Goal: Information Seeking & Learning: Learn about a topic

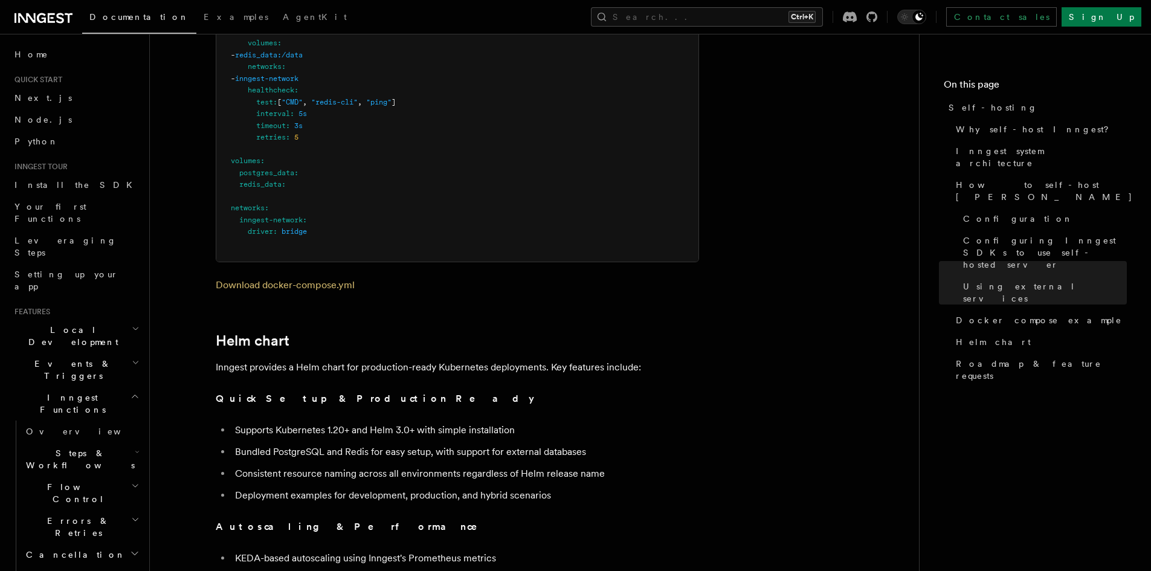
scroll to position [3885, 0]
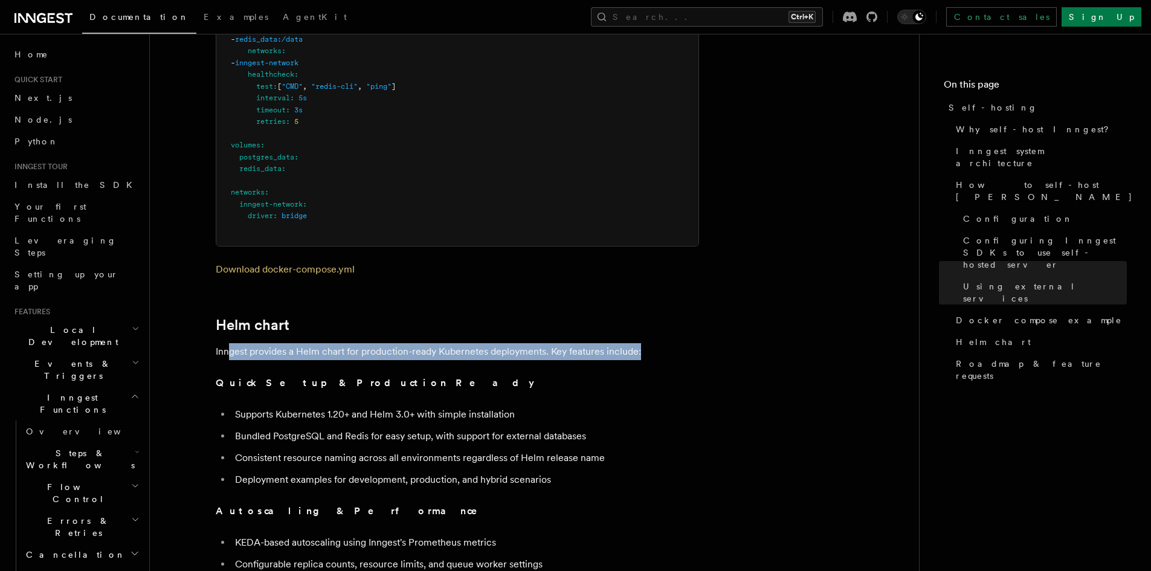
drag, startPoint x: 262, startPoint y: 326, endPoint x: 648, endPoint y: 331, distance: 386.0
click at [648, 343] on p "Inngest provides a Helm chart for production-ready Kubernetes deployments. Key …" at bounding box center [457, 351] width 483 height 17
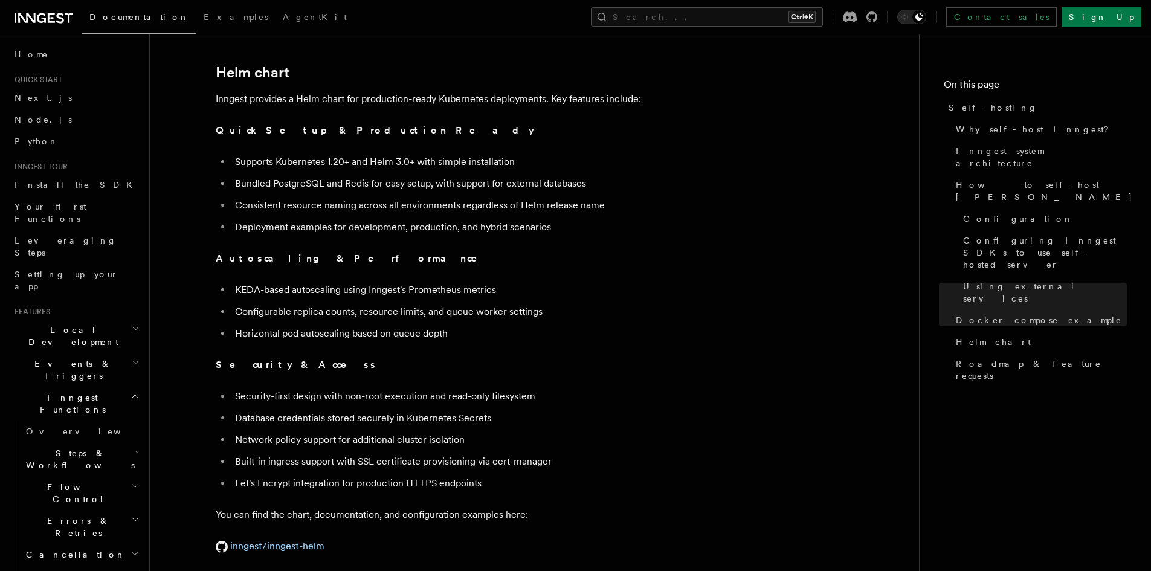
scroll to position [4065, 0]
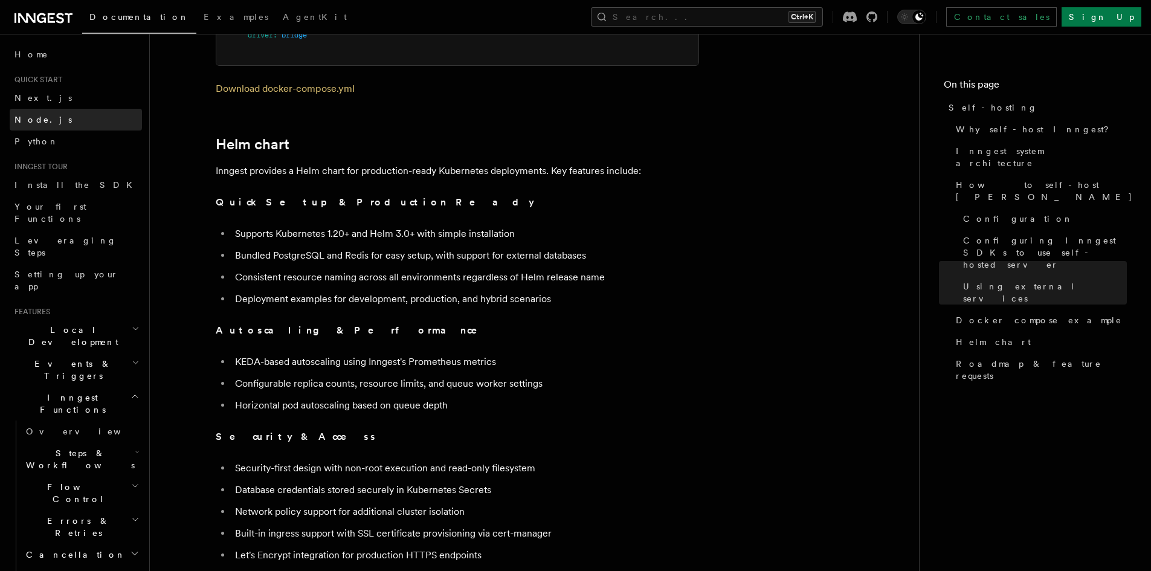
click at [48, 118] on link "Node.js" at bounding box center [76, 120] width 132 height 22
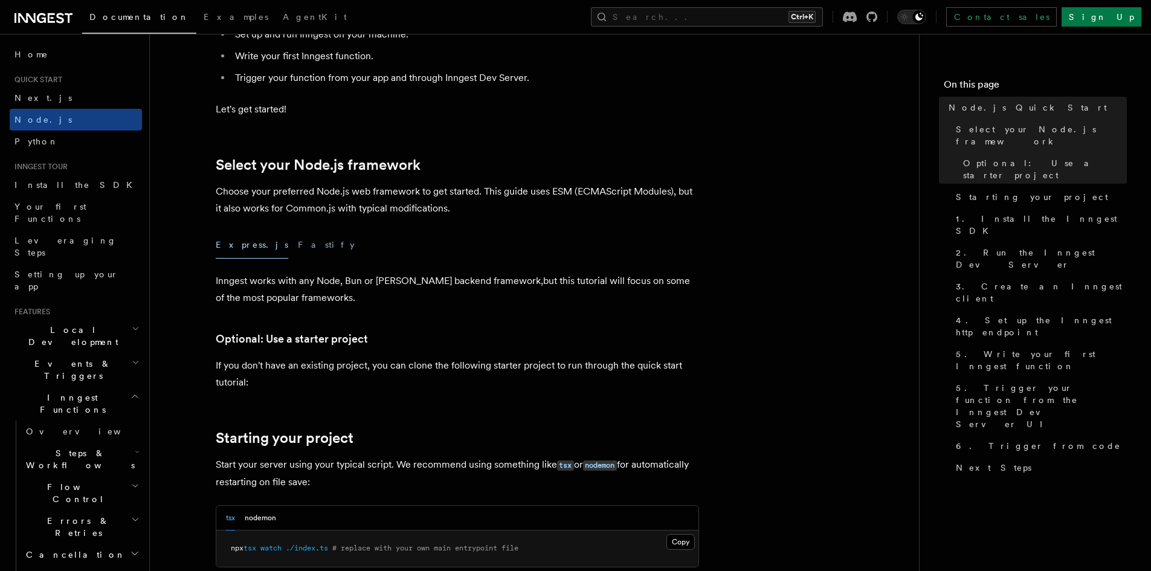
scroll to position [302, 0]
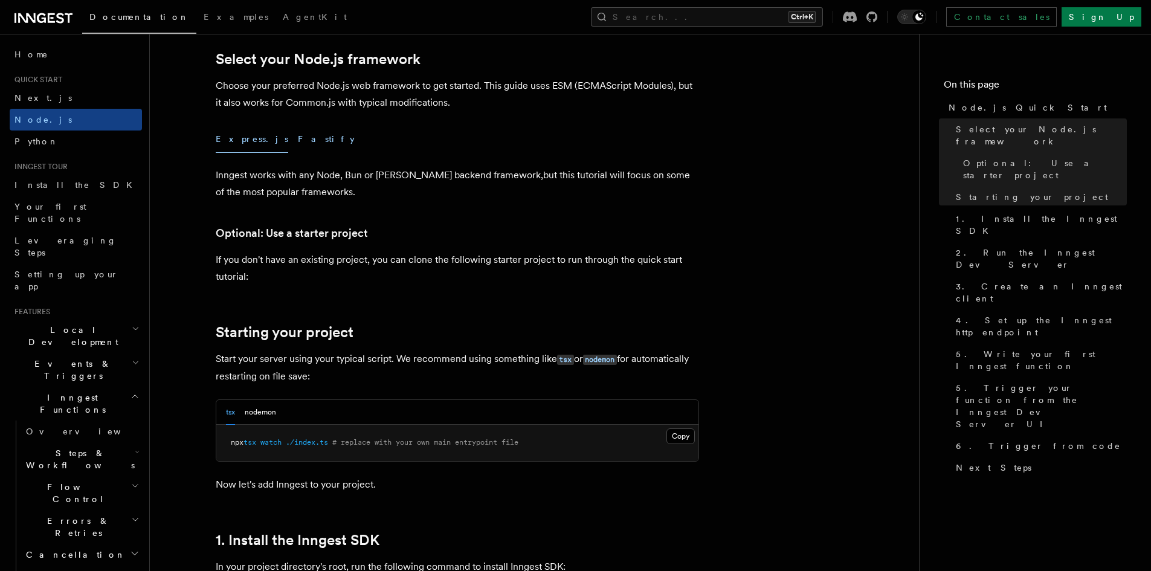
click at [298, 132] on button "Fastify" at bounding box center [326, 139] width 57 height 27
click at [251, 141] on button "Express.js" at bounding box center [252, 139] width 72 height 27
click at [298, 141] on button "Fastify" at bounding box center [326, 139] width 57 height 27
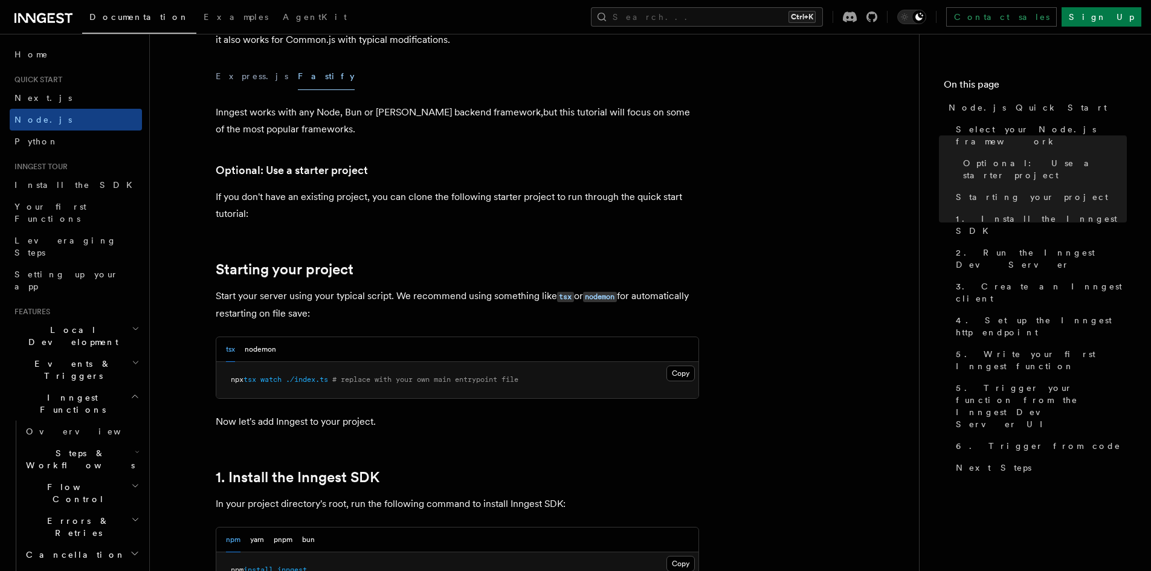
scroll to position [362, 0]
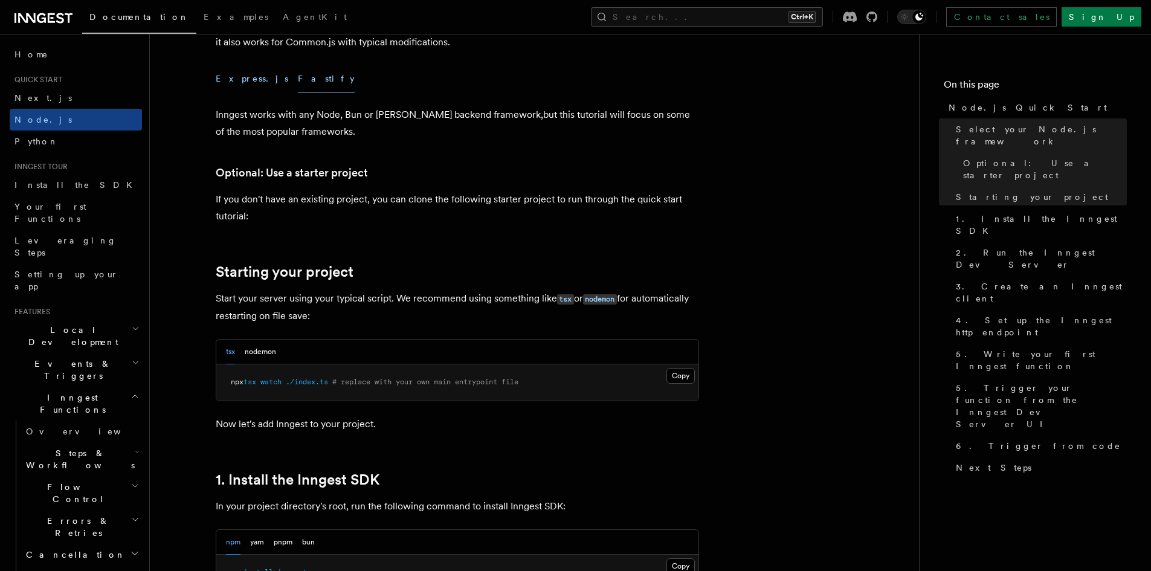
click at [231, 79] on button "Express.js" at bounding box center [252, 78] width 72 height 27
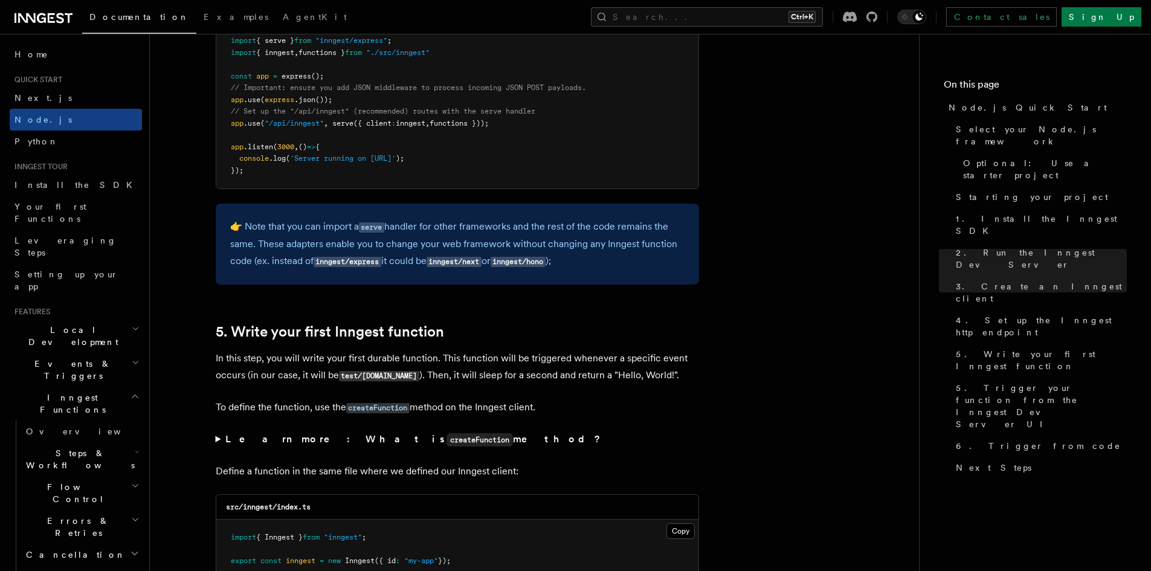
scroll to position [1993, 0]
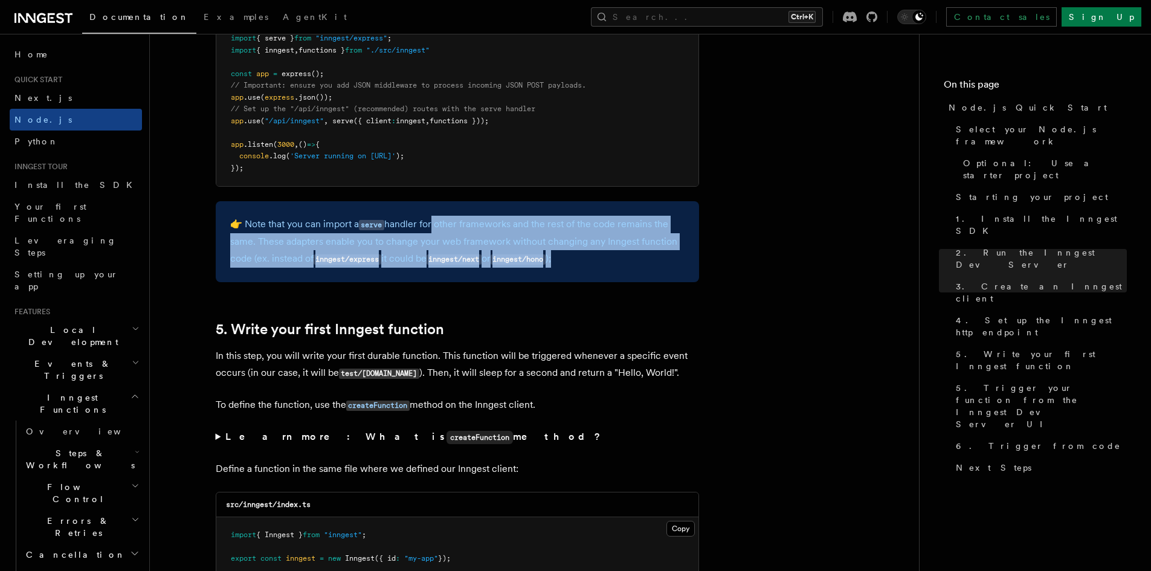
drag, startPoint x: 437, startPoint y: 222, endPoint x: 632, endPoint y: 252, distance: 198.1
click at [632, 252] on p "👉 Note that you can import a serve handler for other frameworks and the rest of…" at bounding box center [457, 242] width 454 height 52
click at [631, 254] on p "👉 Note that you can import a serve handler for other frameworks and the rest of…" at bounding box center [457, 242] width 454 height 52
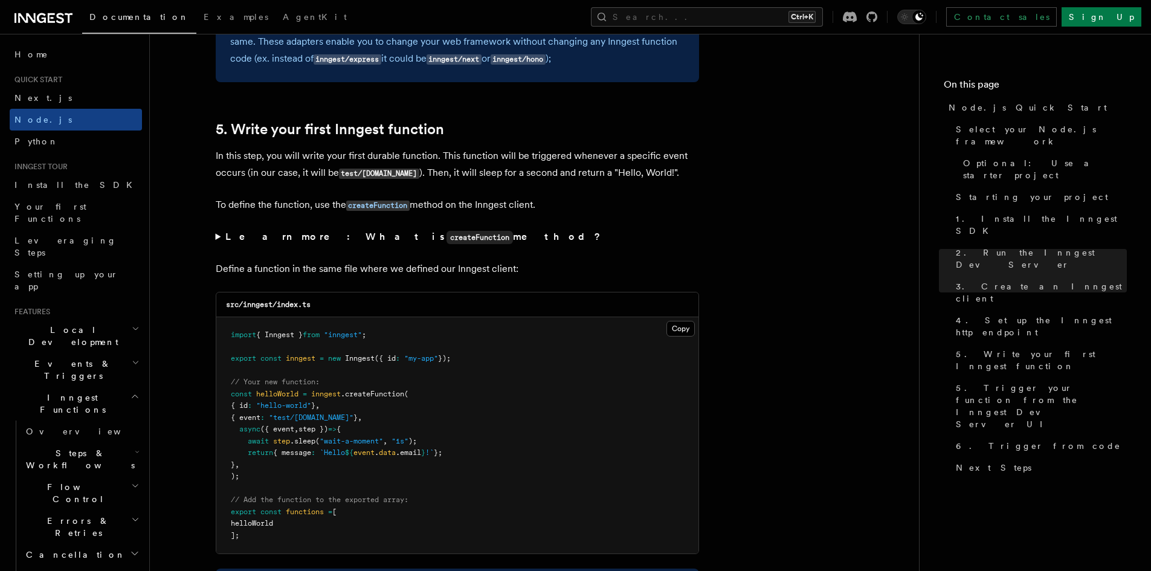
scroll to position [2235, 0]
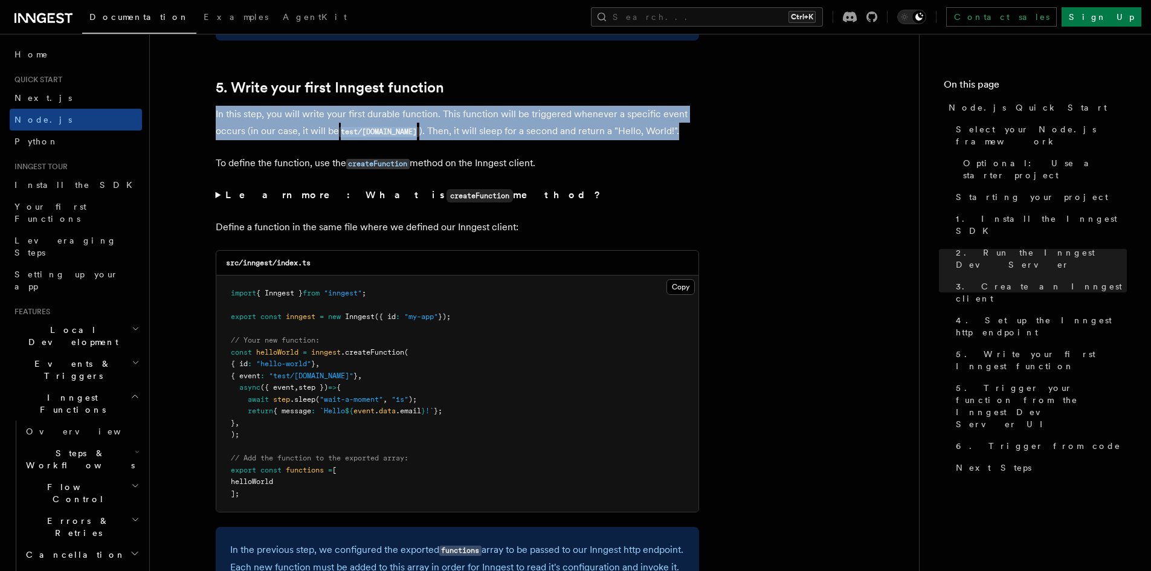
drag, startPoint x: 224, startPoint y: 114, endPoint x: 686, endPoint y: 136, distance: 462.0
click at [1111, 12] on link "Sign Up" at bounding box center [1101, 16] width 80 height 19
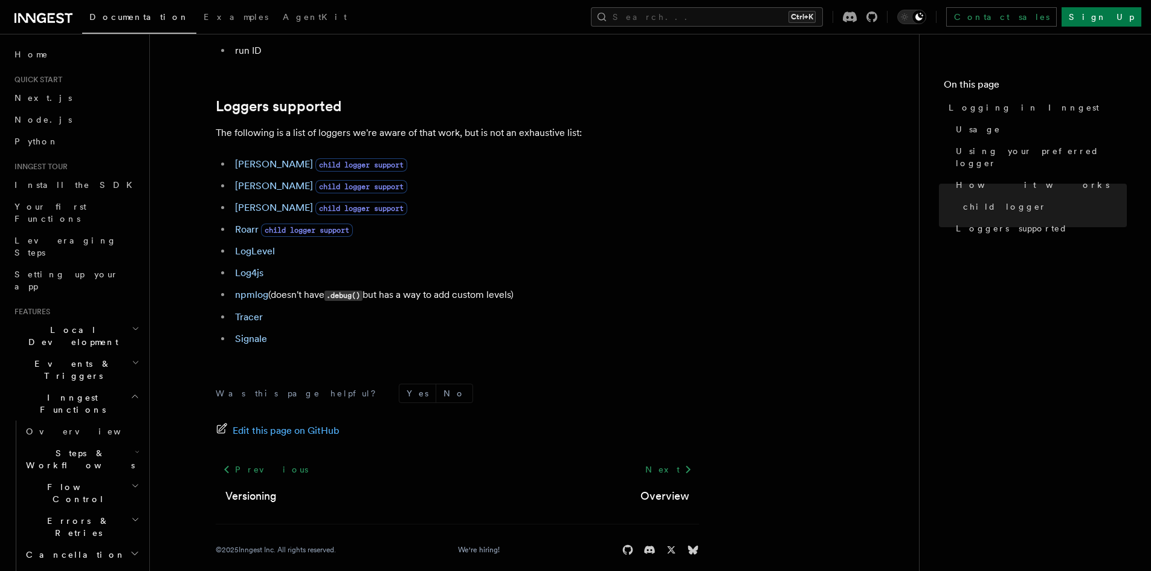
scroll to position [420, 0]
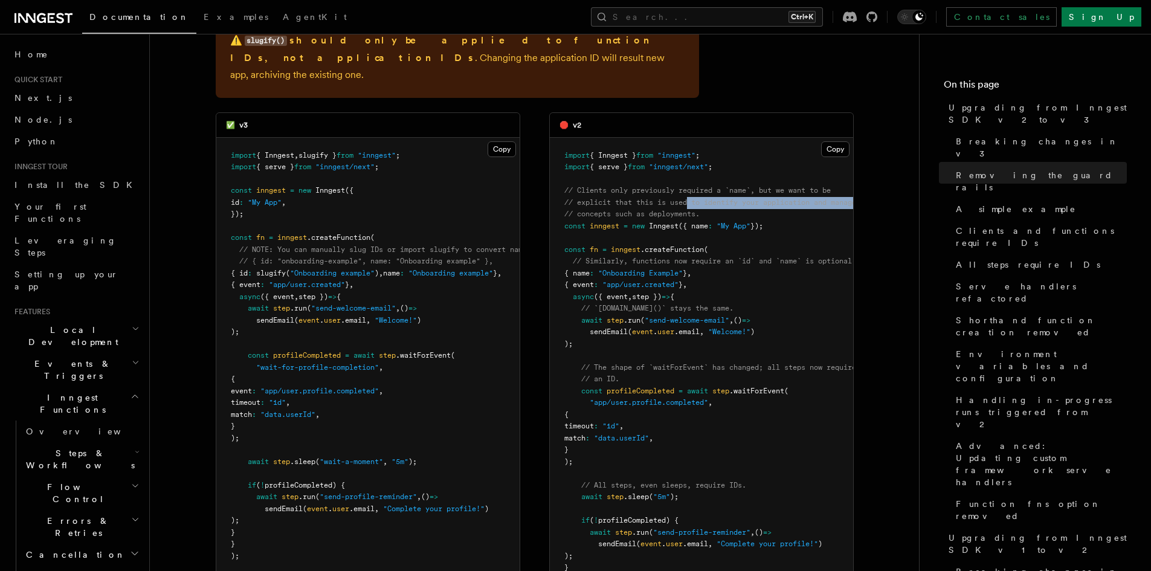
scroll to position [0, 26]
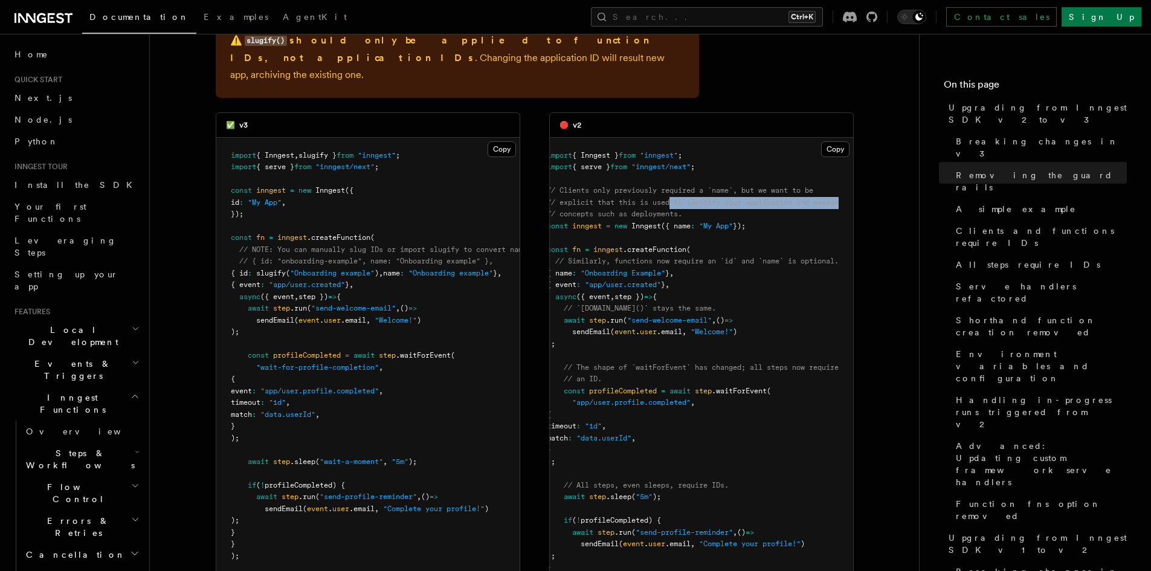
drag, startPoint x: 692, startPoint y: 129, endPoint x: 855, endPoint y: 136, distance: 163.8
click at [817, 198] on span "// explicit that this is used to identify your application and manage" at bounding box center [693, 202] width 292 height 8
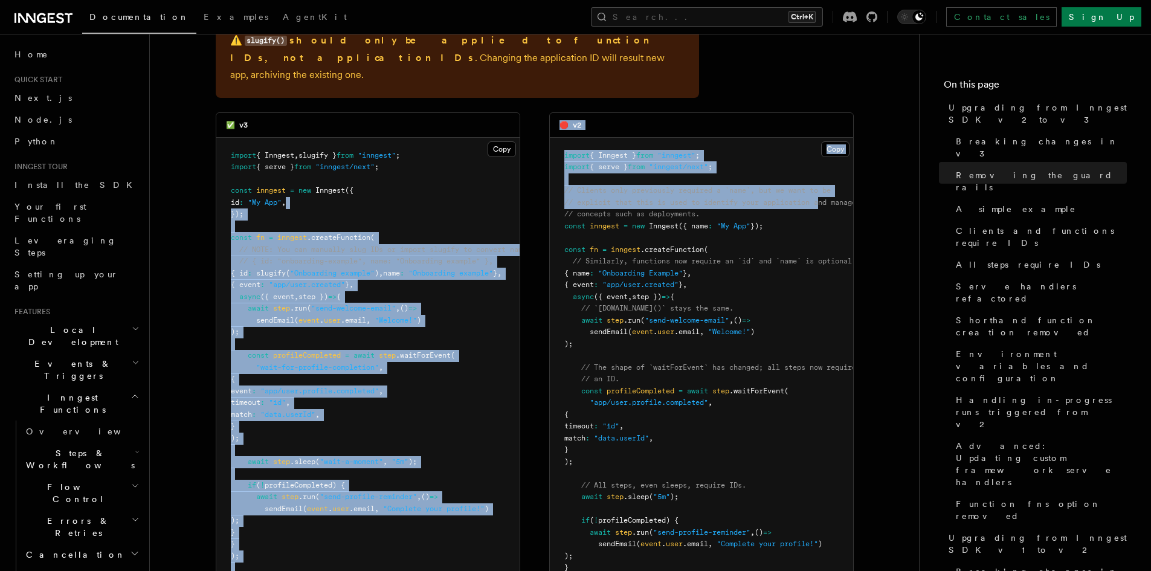
drag, startPoint x: 742, startPoint y: 137, endPoint x: 529, endPoint y: 129, distance: 214.0
click at [529, 129] on div "✅ v3 Copy Copied import { Inngest , slugify } from "inngest" ; import { serve }…" at bounding box center [535, 378] width 638 height 533
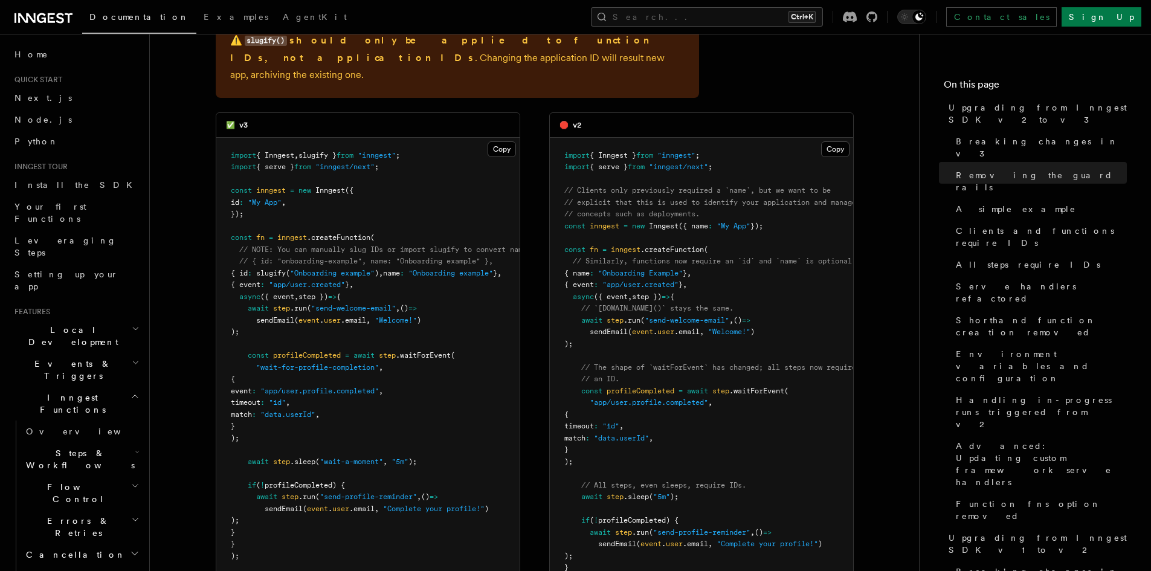
click at [612, 222] on span "inngest" at bounding box center [605, 226] width 30 height 8
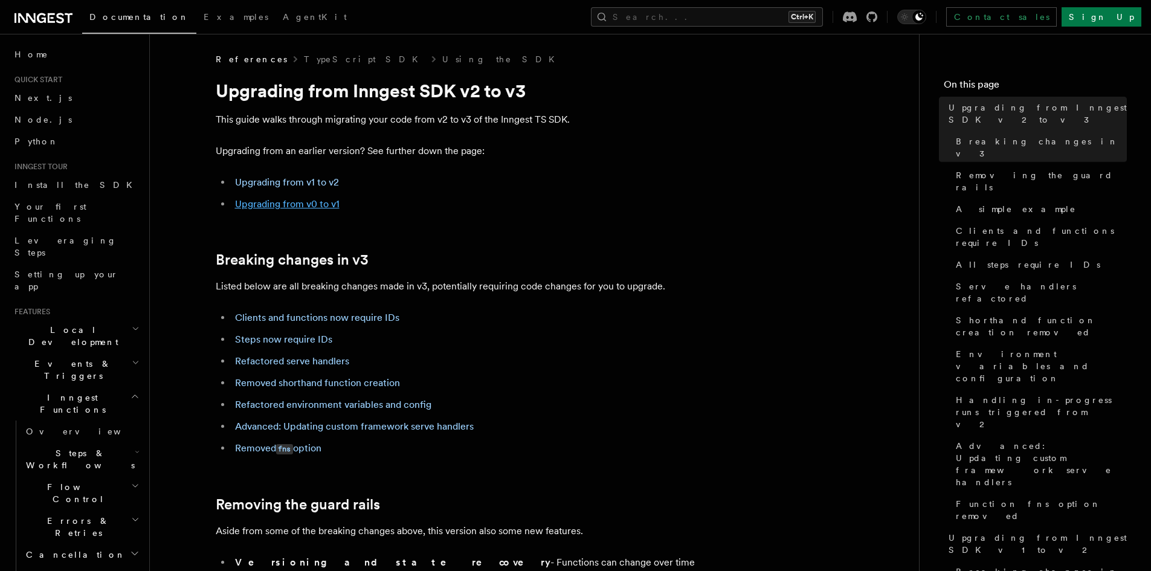
scroll to position [60, 0]
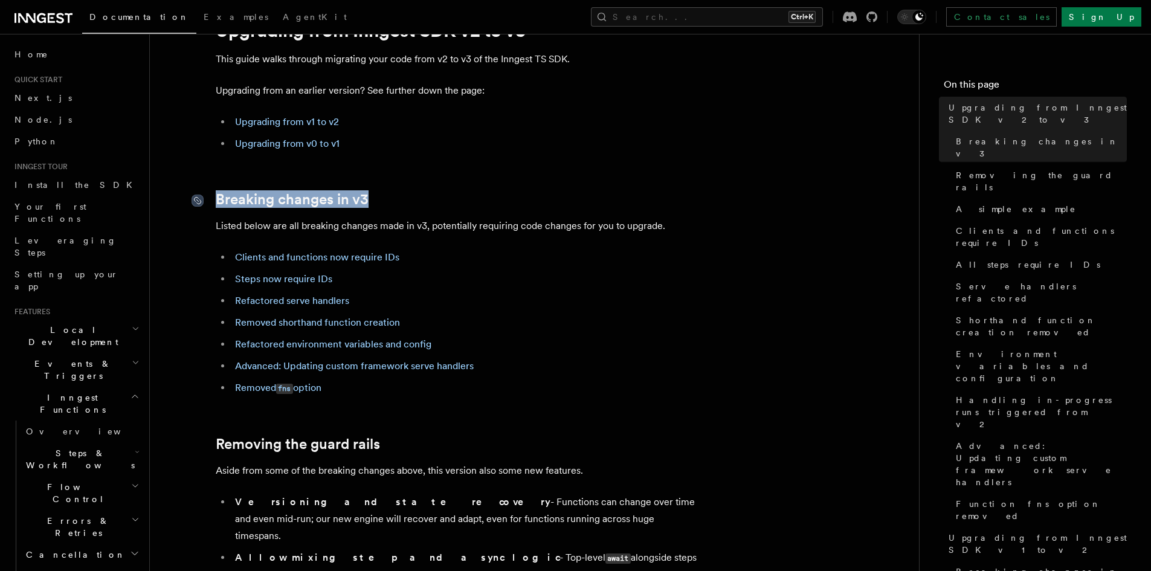
drag, startPoint x: 392, startPoint y: 196, endPoint x: 201, endPoint y: 197, distance: 191.5
click at [216, 197] on h2 "Breaking changes in v3" at bounding box center [457, 199] width 483 height 17
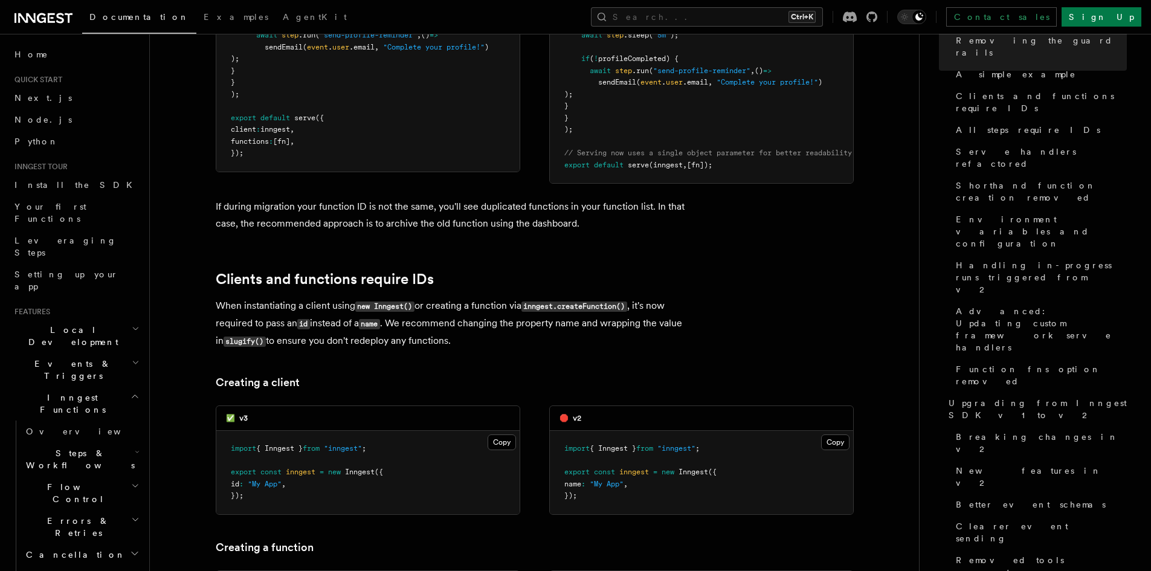
scroll to position [1631, 0]
